Goal: Task Accomplishment & Management: Complete application form

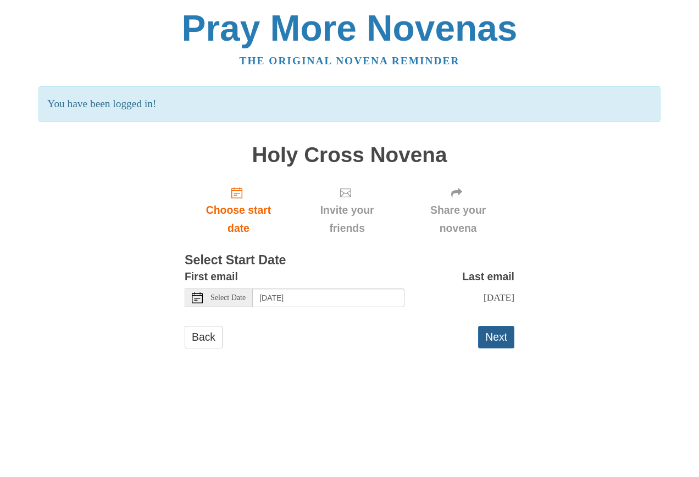
click at [492, 348] on button "Next" at bounding box center [496, 337] width 36 height 23
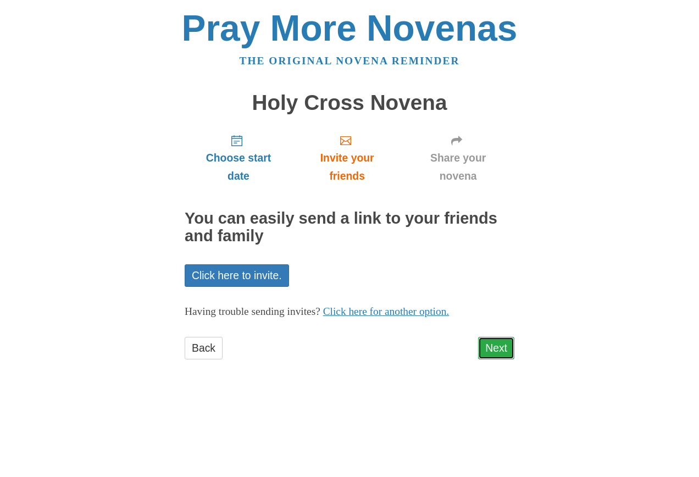
click at [488, 353] on link "Next" at bounding box center [496, 348] width 36 height 23
